Goal: Information Seeking & Learning: Learn about a topic

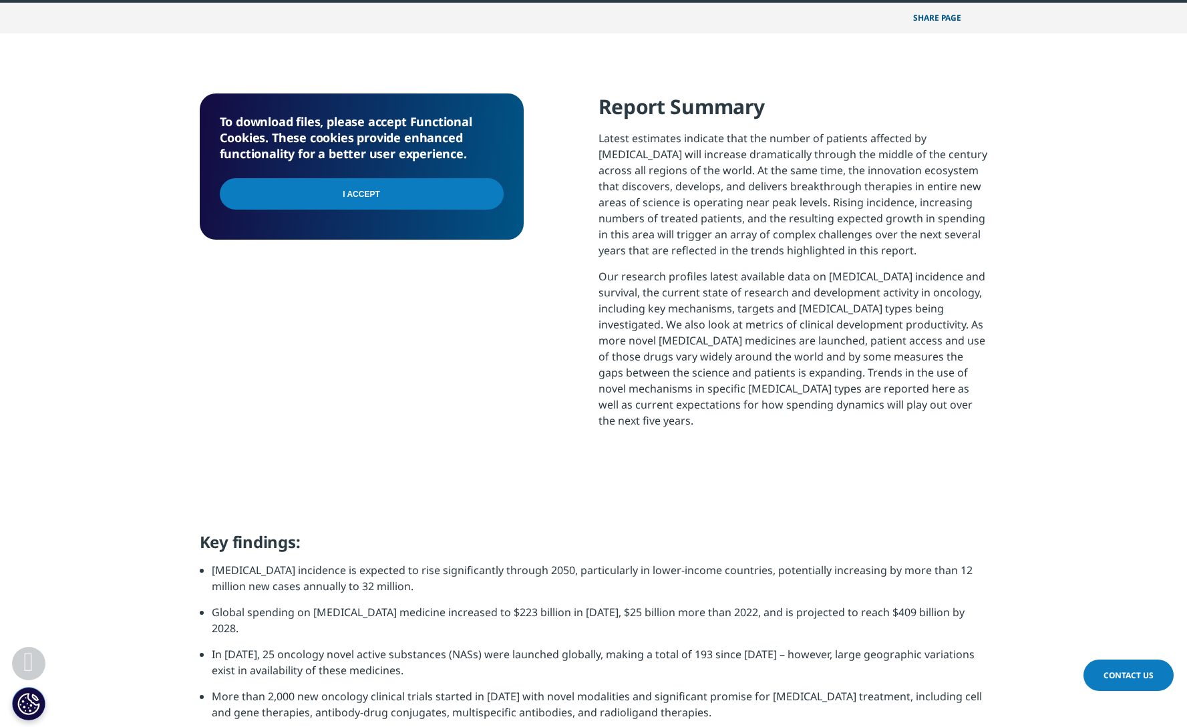
scroll to position [638, 0]
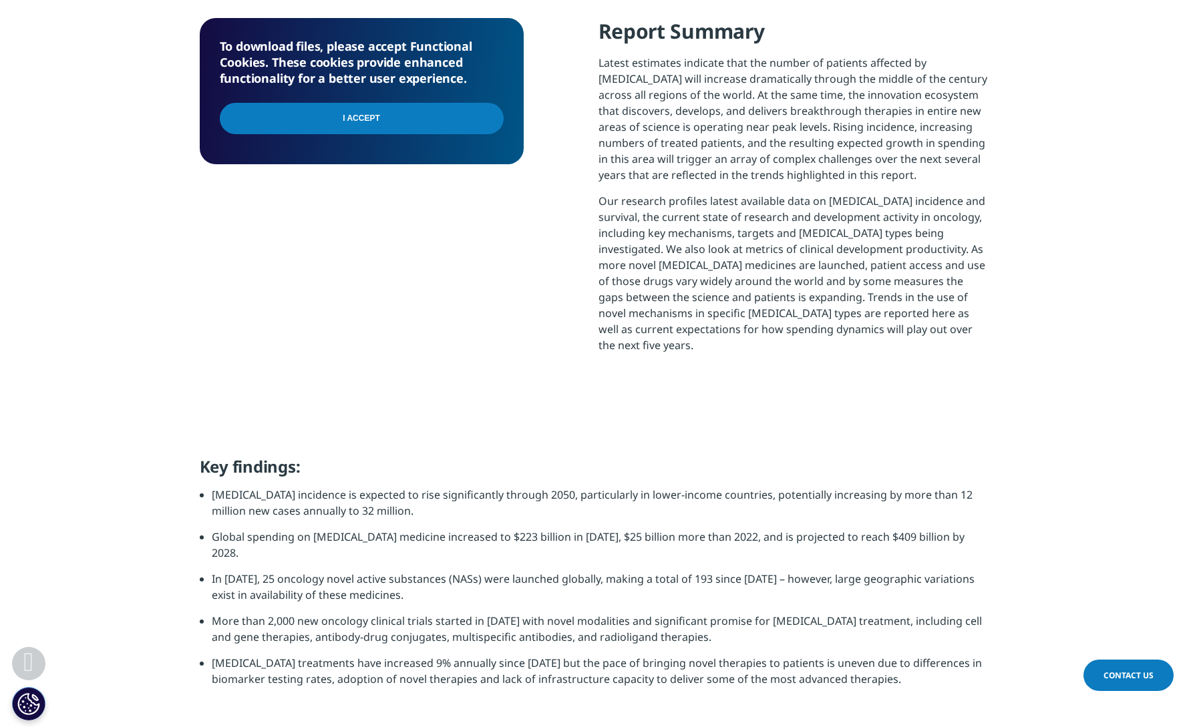
click at [1056, 106] on section "To download files, please accept Functional Cookies. These cookies provide enha…" at bounding box center [593, 207] width 1187 height 499
click at [1092, 223] on section "To download files, please accept Functional Cookies. These cookies provide enha…" at bounding box center [593, 207] width 1187 height 499
click at [860, 9] on section "To download files, please accept Functional Cookies. These cookies provide enha…" at bounding box center [593, 207] width 1187 height 499
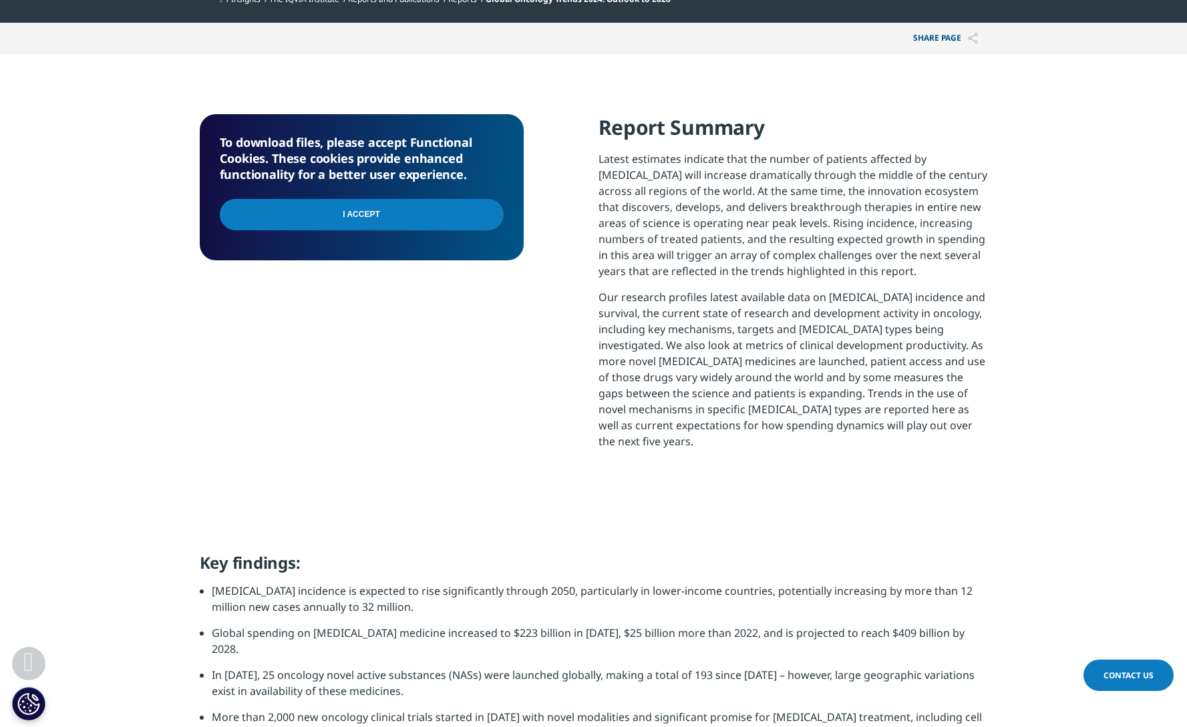
scroll to position [0, 0]
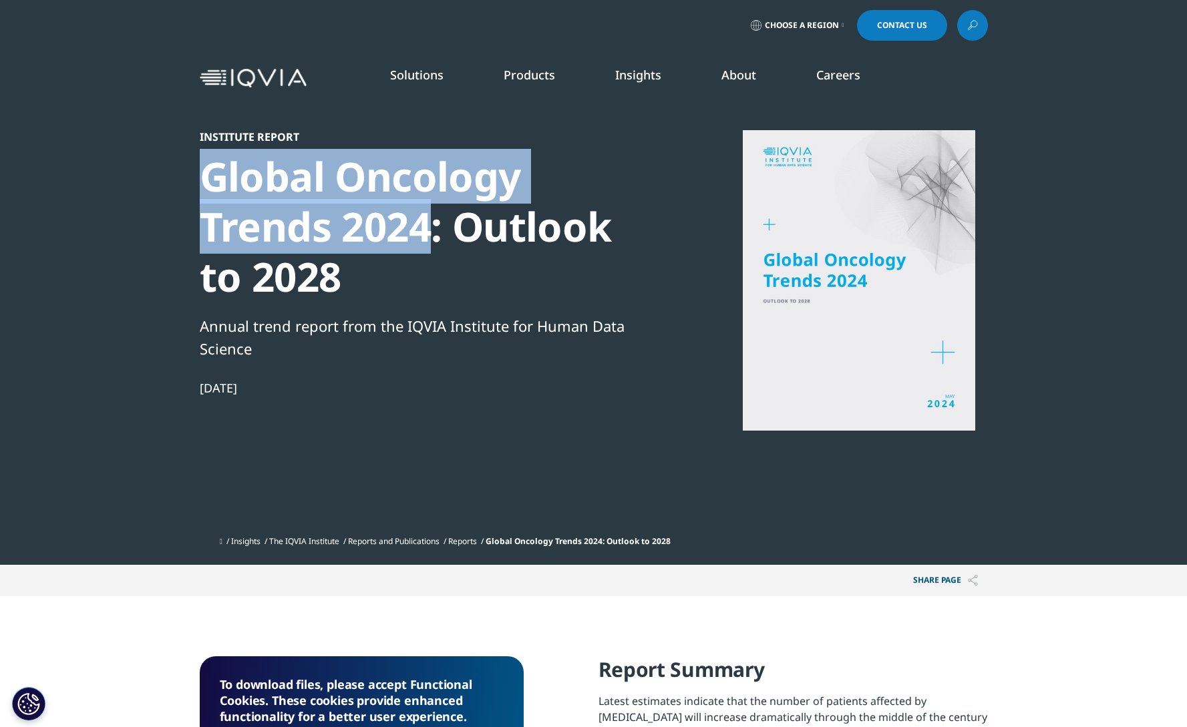
drag, startPoint x: 209, startPoint y: 174, endPoint x: 432, endPoint y: 227, distance: 229.4
click at [432, 227] on div "Global Oncology Trends 2024: Outlook to 2028" at bounding box center [429, 227] width 458 height 150
copy div "Global Oncology Trends 2024"
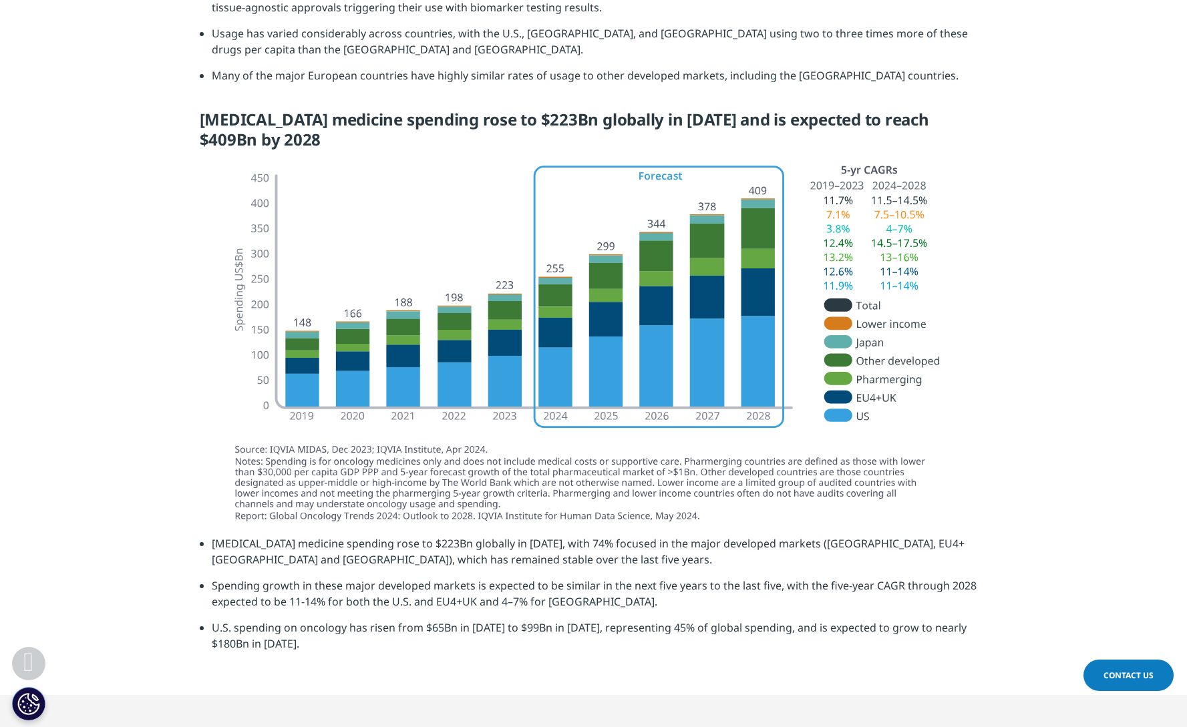
scroll to position [2872, 0]
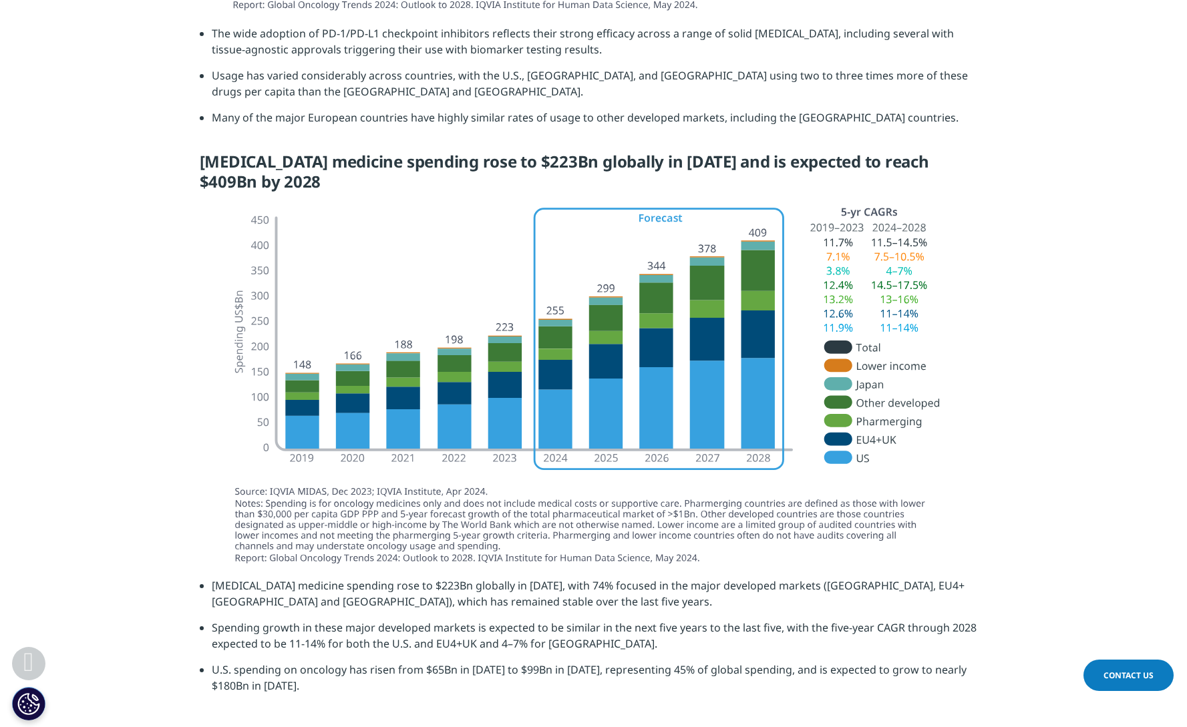
click at [1008, 373] on section at bounding box center [593, 390] width 1187 height 376
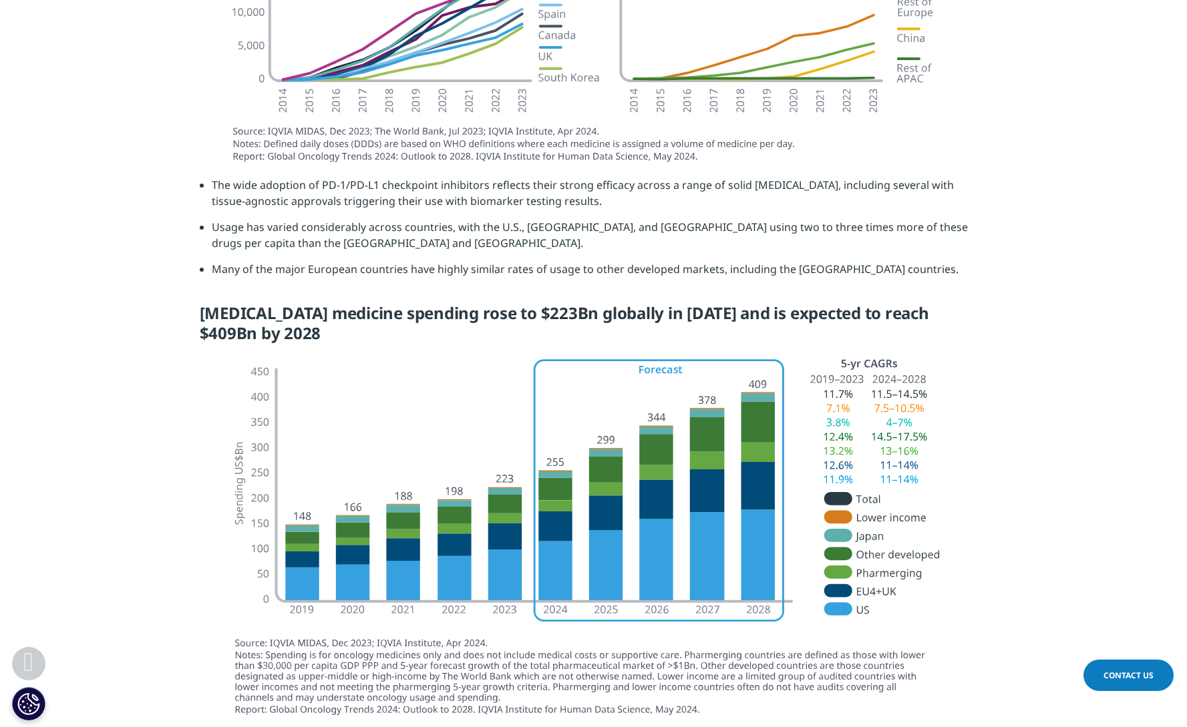
scroll to position [2738, 0]
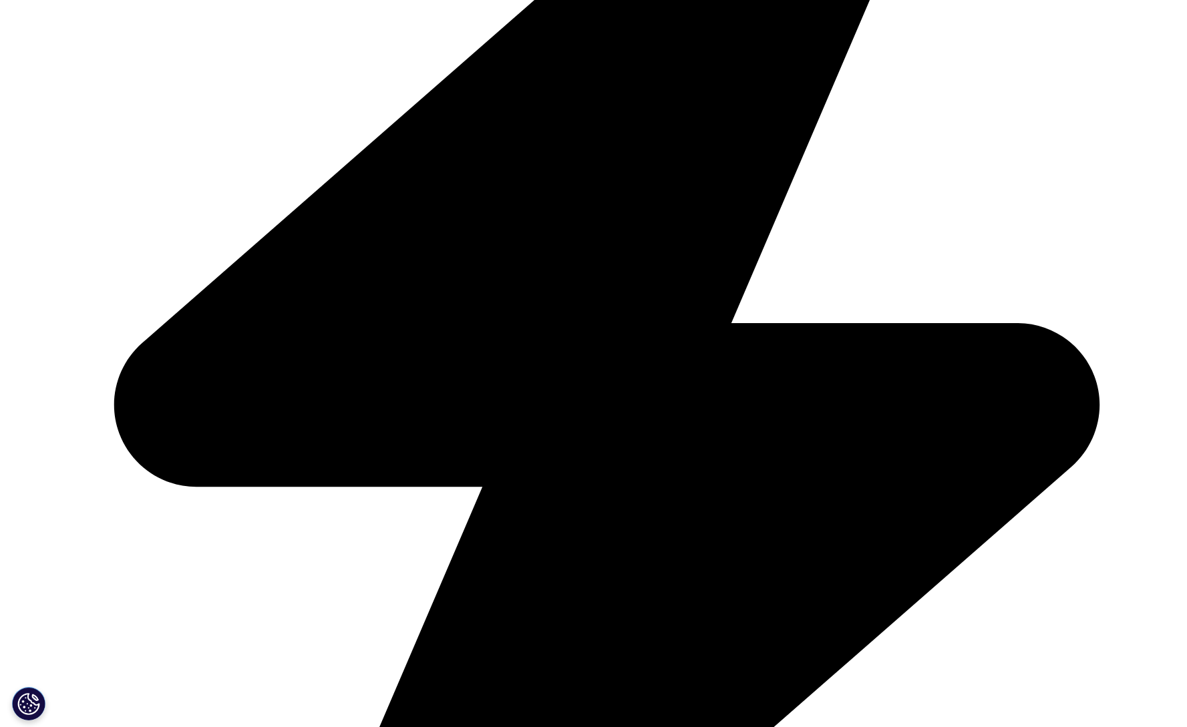
scroll to position [3946, 0]
